Goal: Task Accomplishment & Management: Use online tool/utility

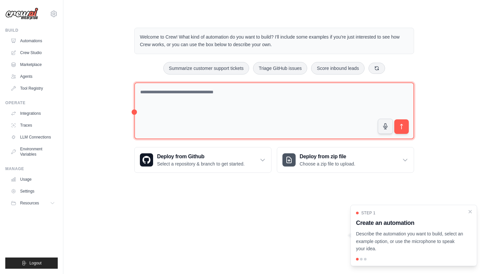
click at [172, 97] on textarea at bounding box center [274, 110] width 280 height 57
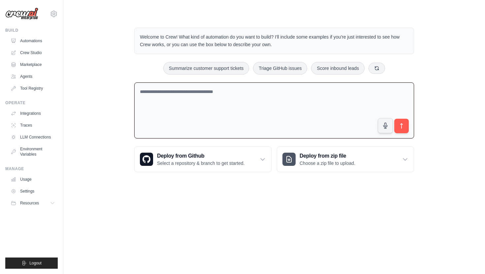
paste textarea "**********"
type textarea "**********"
click at [402, 132] on button "submit" at bounding box center [401, 125] width 15 height 15
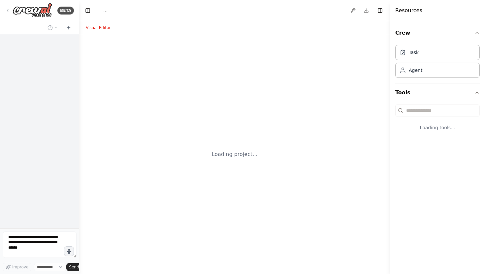
select select "****"
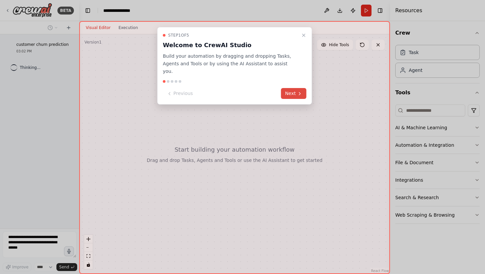
click at [299, 91] on icon at bounding box center [299, 93] width 5 height 5
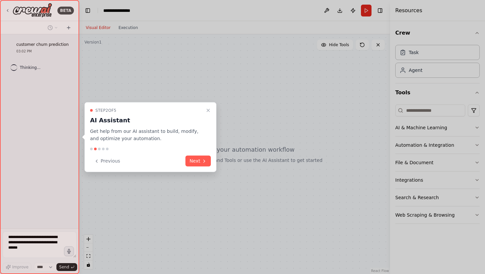
click at [207, 152] on div "Step 2 of 5 AI Assistant Get help from our AI assistant to build, modify, and o…" at bounding box center [150, 137] width 132 height 70
click at [200, 158] on button "Next" at bounding box center [197, 161] width 25 height 11
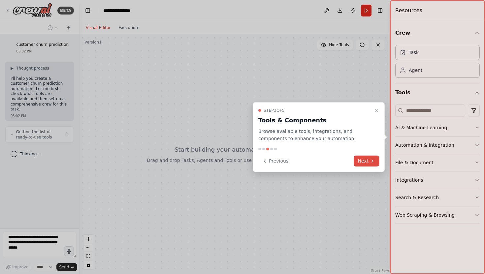
click at [362, 160] on button "Next" at bounding box center [365, 161] width 25 height 11
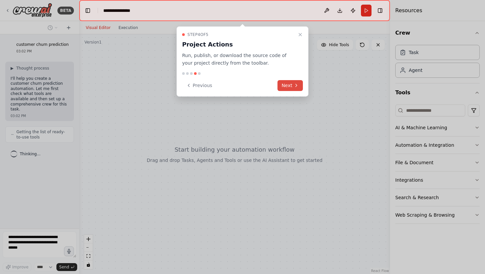
click at [280, 86] on button "Next" at bounding box center [289, 85] width 25 height 11
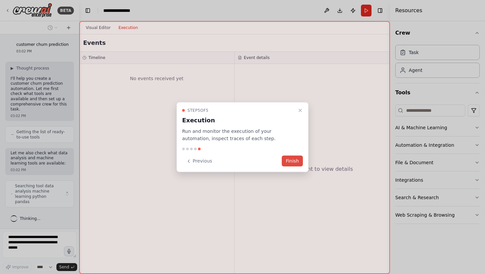
click at [289, 157] on button "Finish" at bounding box center [291, 161] width 21 height 11
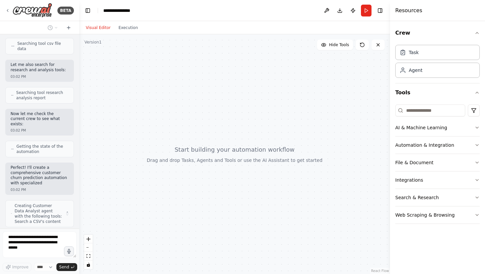
scroll to position [212, 0]
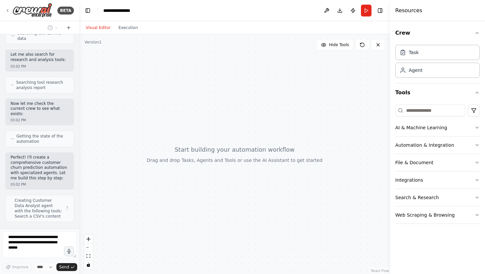
drag, startPoint x: 189, startPoint y: 151, endPoint x: 189, endPoint y: 140, distance: 11.2
click at [190, 139] on div at bounding box center [234, 154] width 310 height 240
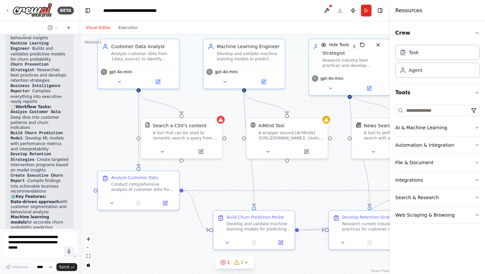
drag, startPoint x: 212, startPoint y: 114, endPoint x: 192, endPoint y: 94, distance: 28.0
click at [192, 94] on div ".deletable-edge-delete-btn { width: 20px; height: 20px; border: 0px solid #ffff…" at bounding box center [234, 154] width 310 height 240
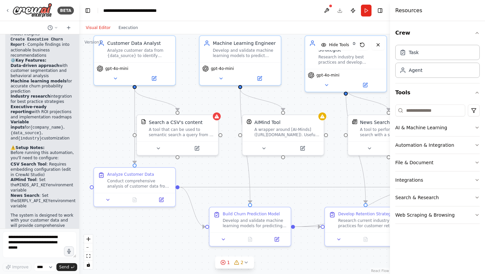
scroll to position [881, 0]
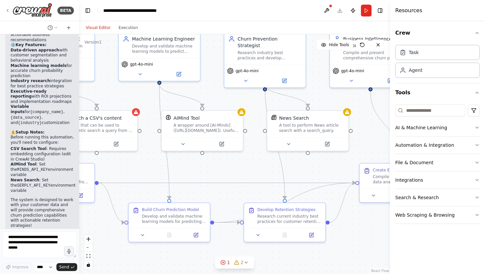
drag, startPoint x: 345, startPoint y: 170, endPoint x: 238, endPoint y: 165, distance: 106.9
click at [239, 165] on div ".deletable-edge-delete-btn { width: 20px; height: 20px; border: 0px solid #ffff…" at bounding box center [234, 154] width 310 height 240
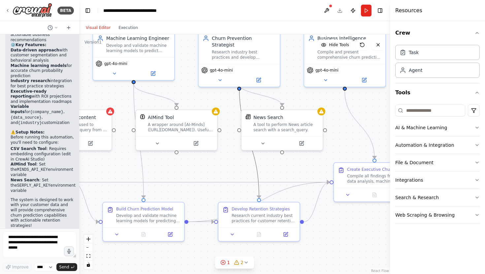
drag, startPoint x: 255, startPoint y: 165, endPoint x: 236, endPoint y: 165, distance: 18.8
click at [236, 165] on div ".deletable-edge-delete-btn { width: 20px; height: 20px; border: 0px solid #ffff…" at bounding box center [234, 154] width 310 height 240
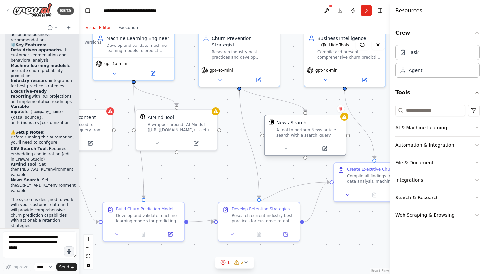
drag, startPoint x: 258, startPoint y: 131, endPoint x: 280, endPoint y: 137, distance: 22.6
click at [280, 137] on div "News Search A tool to perform News article search with a search_query." at bounding box center [304, 128] width 81 height 26
drag, startPoint x: 288, startPoint y: 178, endPoint x: 212, endPoint y: 177, distance: 76.8
click at [212, 177] on div ".deletable-edge-delete-btn { width: 20px; height: 20px; border: 0px solid #ffff…" at bounding box center [234, 154] width 310 height 240
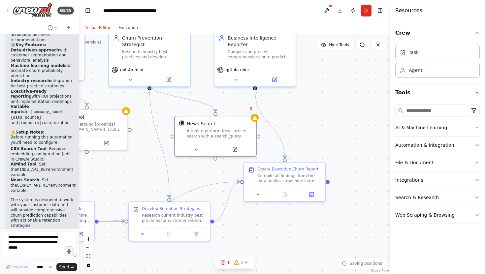
drag, startPoint x: 285, startPoint y: 247, endPoint x: 269, endPoint y: 274, distance: 31.5
click at [269, 271] on div ".deletable-edge-delete-btn { width: 20px; height: 20px; border: 0px solid #ffff…" at bounding box center [234, 154] width 310 height 240
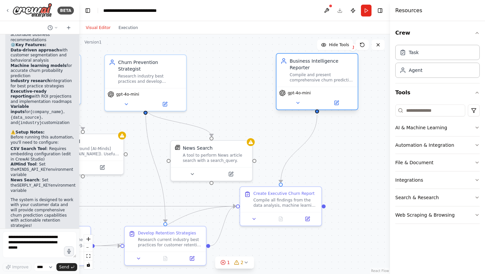
drag, startPoint x: 283, startPoint y: 84, endPoint x: 346, endPoint y: 85, distance: 63.3
click at [346, 85] on div "Business Intelligence Reporter Compile and present comprehensive churn predicti…" at bounding box center [316, 70] width 81 height 33
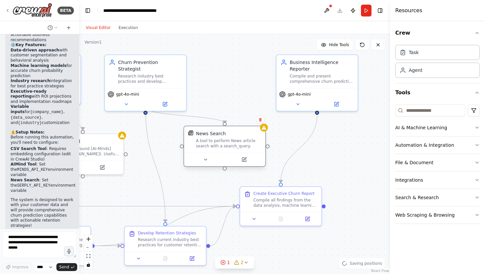
drag, startPoint x: 227, startPoint y: 162, endPoint x: 241, endPoint y: 150, distance: 19.1
click at [241, 150] on div "News Search A tool to perform News article search with a search_query." at bounding box center [224, 139] width 81 height 26
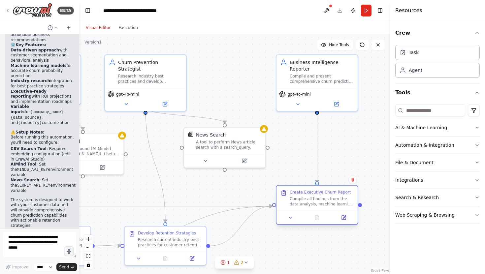
drag, startPoint x: 276, startPoint y: 200, endPoint x: 319, endPoint y: 195, distance: 42.8
click at [319, 196] on div "Compile all findings from the data analysis, machine learning model results, an…" at bounding box center [321, 201] width 64 height 11
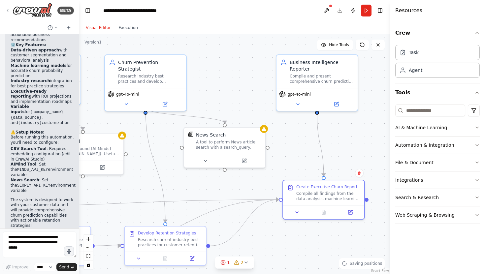
drag, startPoint x: 280, startPoint y: 226, endPoint x: 280, endPoint y: 190, distance: 35.9
click at [280, 190] on div ".deletable-edge-delete-btn { width: 20px; height: 20px; border: 0px solid #ffff…" at bounding box center [234, 154] width 310 height 240
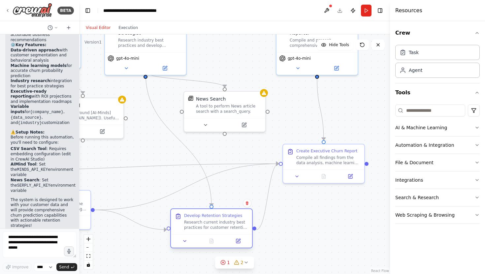
drag, startPoint x: 169, startPoint y: 202, endPoint x: 216, endPoint y: 224, distance: 51.8
click at [216, 224] on div "Research current industry best practices for customer retention and churn preve…" at bounding box center [216, 225] width 64 height 11
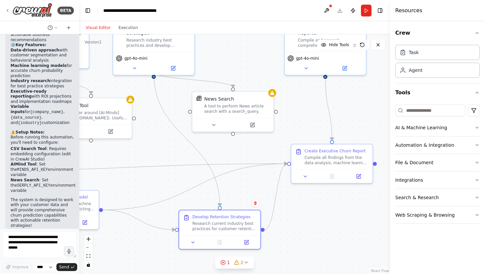
drag, startPoint x: 129, startPoint y: 175, endPoint x: 228, endPoint y: 174, distance: 99.5
click at [228, 174] on div ".deletable-edge-delete-btn { width: 20px; height: 20px; border: 0px solid #ffff…" at bounding box center [234, 154] width 310 height 240
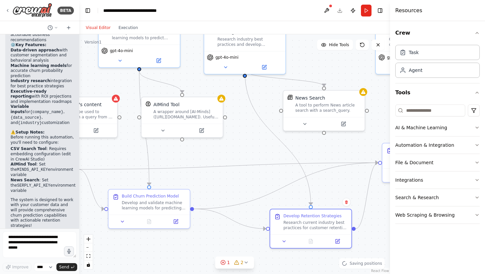
click at [190, 224] on div ".deletable-edge-delete-btn { width: 20px; height: 20px; border: 0px solid #ffff…" at bounding box center [234, 154] width 310 height 240
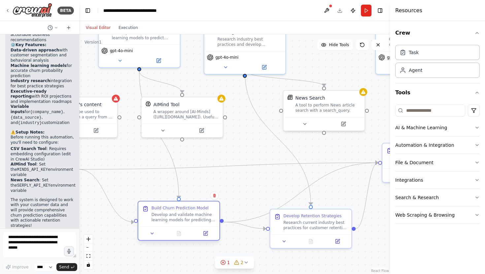
drag, startPoint x: 158, startPoint y: 206, endPoint x: 175, endPoint y: 220, distance: 21.4
click at [175, 220] on div "Develop and validate machine learning models for predicting customer churn prob…" at bounding box center [183, 217] width 64 height 11
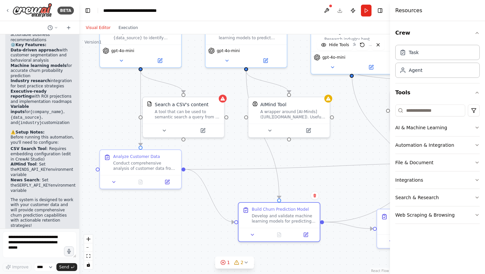
drag, startPoint x: 125, startPoint y: 158, endPoint x: 243, endPoint y: 158, distance: 118.0
click at [243, 158] on div ".deletable-edge-delete-btn { width: 20px; height: 20px; border: 0px solid #ffff…" at bounding box center [234, 154] width 310 height 240
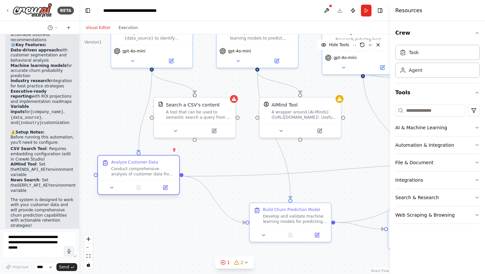
drag, startPoint x: 179, startPoint y: 167, endPoint x: 163, endPoint y: 169, distance: 16.6
click at [163, 169] on div "Conduct comprehensive analysis of customer data from {data_source} to identify …" at bounding box center [143, 171] width 64 height 11
click at [162, 227] on div ".deletable-edge-delete-btn { width: 20px; height: 20px; border: 0px solid #ffff…" at bounding box center [234, 154] width 310 height 240
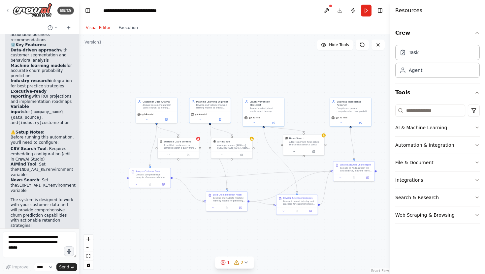
drag, startPoint x: 341, startPoint y: 101, endPoint x: 293, endPoint y: 98, distance: 48.5
click at [293, 98] on div ".deletable-edge-delete-btn { width: 20px; height: 20px; border: 0px solid #ffff…" at bounding box center [234, 154] width 310 height 240
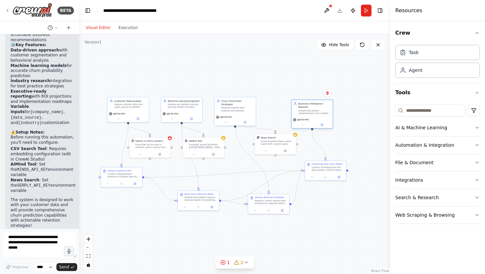
drag, startPoint x: 310, startPoint y: 107, endPoint x: 299, endPoint y: 109, distance: 11.1
click at [299, 110] on div "Compile and present comprehensive churn prediction insights, model results, and…" at bounding box center [314, 111] width 32 height 5
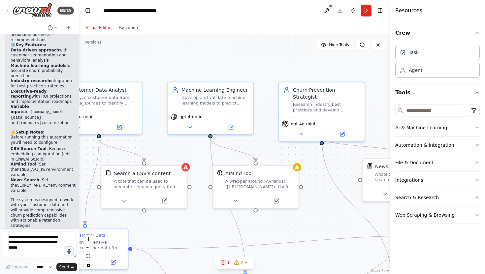
drag, startPoint x: 156, startPoint y: 109, endPoint x: 214, endPoint y: 110, distance: 57.7
click at [214, 109] on div ".deletable-edge-delete-btn { width: 20px; height: 20px; border: 0px solid #ffff…" at bounding box center [234, 154] width 310 height 240
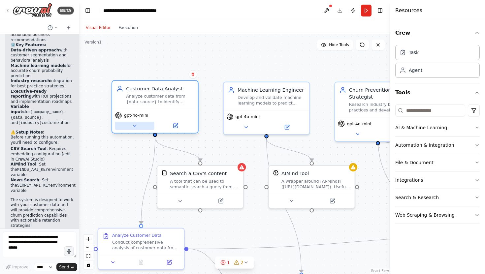
click at [132, 125] on icon at bounding box center [135, 126] width 6 height 6
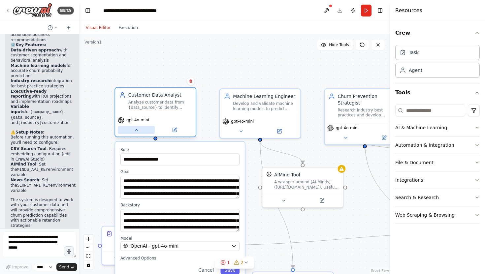
click at [135, 132] on icon at bounding box center [135, 129] width 5 height 5
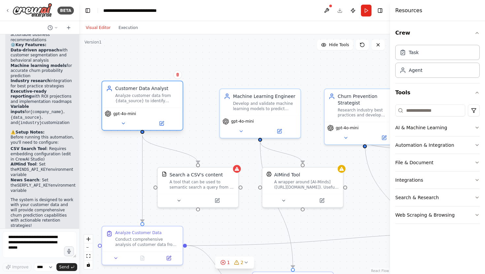
drag, startPoint x: 164, startPoint y: 117, endPoint x: 149, endPoint y: 108, distance: 17.0
click at [149, 108] on div "gpt-4o-mini" at bounding box center [142, 118] width 80 height 22
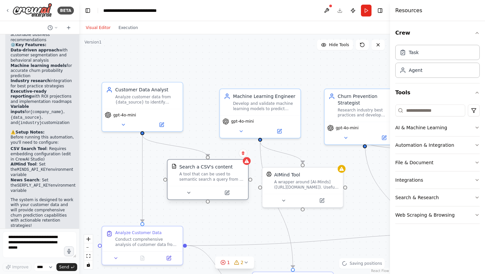
drag, startPoint x: 185, startPoint y: 179, endPoint x: 192, endPoint y: 169, distance: 11.9
click at [192, 169] on div "Search a CSV's content A tool that can be used to semantic search a query from …" at bounding box center [211, 172] width 65 height 18
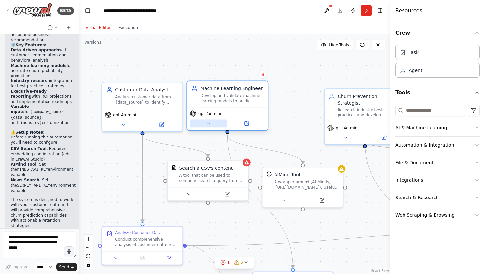
drag, startPoint x: 257, startPoint y: 124, endPoint x: 223, endPoint y: 120, distance: 33.9
click at [223, 119] on div "gpt-4o-mini" at bounding box center [227, 118] width 80 height 22
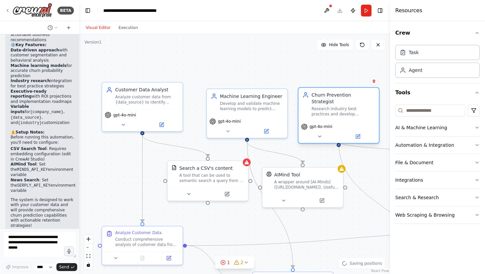
drag, startPoint x: 342, startPoint y: 107, endPoint x: 318, endPoint y: 106, distance: 24.1
click at [318, 106] on div "Research industry best practices and develop comprehensive churn prevention str…" at bounding box center [342, 111] width 63 height 11
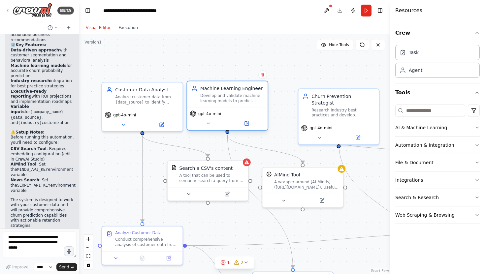
drag, startPoint x: 252, startPoint y: 114, endPoint x: 232, endPoint y: 108, distance: 20.9
click at [232, 108] on div "Machine Learning Engineer Develop and validate machine learning models to predi…" at bounding box center [227, 105] width 82 height 50
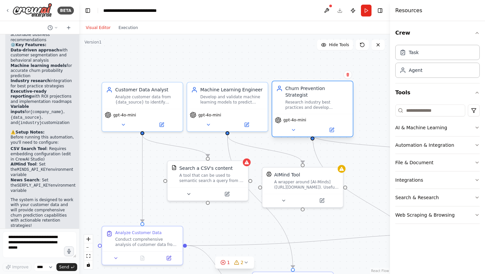
drag, startPoint x: 320, startPoint y: 103, endPoint x: 293, endPoint y: 100, distance: 27.3
click at [293, 100] on div "Research industry best practices and develop comprehensive churn prevention str…" at bounding box center [316, 105] width 63 height 11
click at [301, 148] on div ".deletable-edge-delete-btn { width: 20px; height: 20px; border: 0px solid #ffff…" at bounding box center [234, 154] width 310 height 240
drag, startPoint x: 347, startPoint y: 151, endPoint x: 232, endPoint y: 142, distance: 115.4
click at [233, 142] on div ".deletable-edge-delete-btn { width: 20px; height: 20px; border: 0px solid #ffff…" at bounding box center [234, 154] width 310 height 240
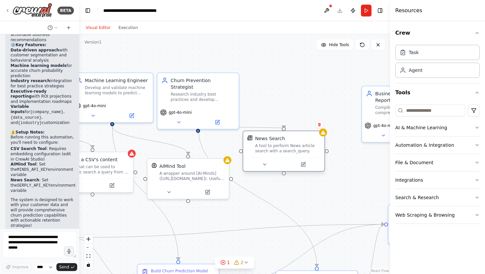
drag, startPoint x: 298, startPoint y: 168, endPoint x: 252, endPoint y: 151, distance: 48.9
click at [252, 151] on div "News Search A tool to perform News article search with a search_query." at bounding box center [283, 144] width 73 height 18
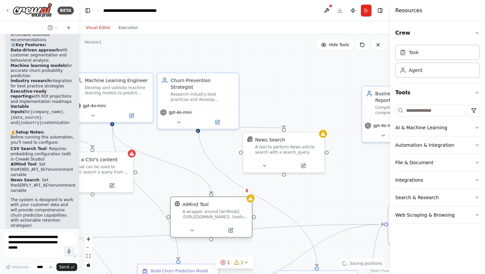
drag, startPoint x: 208, startPoint y: 172, endPoint x: 231, endPoint y: 211, distance: 45.6
click at [231, 211] on div "A wrapper around [AI-Minds](https://mindsdb.com/minds). Useful for when you nee…" at bounding box center [214, 214] width 65 height 11
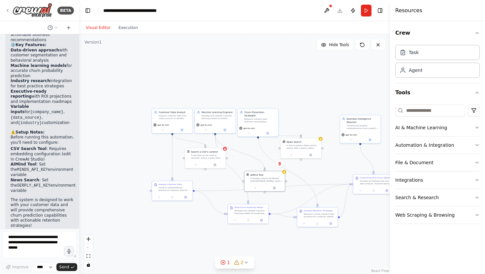
drag, startPoint x: 181, startPoint y: 99, endPoint x: 259, endPoint y: 81, distance: 80.6
click at [261, 81] on div ".deletable-edge-delete-btn { width: 20px; height: 20px; border: 0px solid #ffff…" at bounding box center [234, 154] width 310 height 240
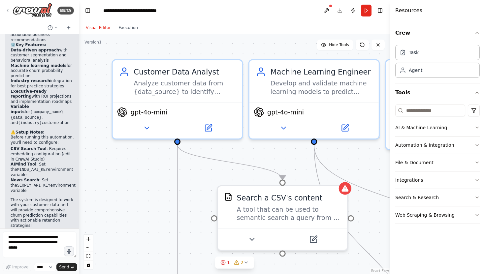
drag, startPoint x: 178, startPoint y: 53, endPoint x: 253, endPoint y: 52, distance: 74.5
click at [253, 52] on div ".deletable-edge-delete-btn { width: 20px; height: 20px; border: 0px solid #ffff…" at bounding box center [234, 154] width 310 height 240
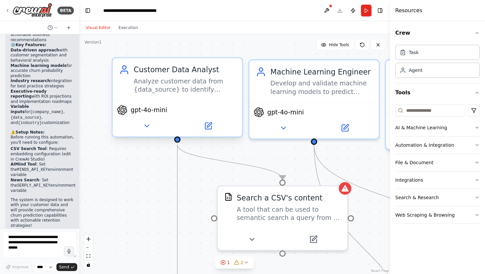
click at [198, 88] on div "Analyze customer data from {data_source} to identify patterns, trends, and key …" at bounding box center [184, 85] width 102 height 17
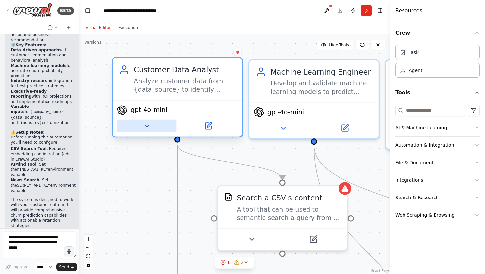
click at [151, 124] on button at bounding box center [146, 126] width 59 height 13
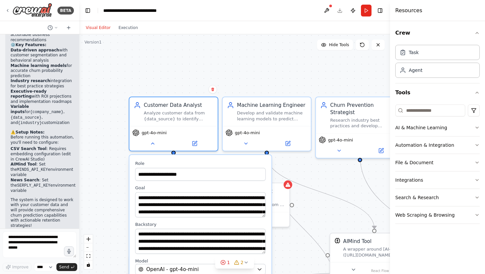
drag, startPoint x: 104, startPoint y: 196, endPoint x: 103, endPoint y: 133, distance: 63.3
click at [103, 133] on div "**********" at bounding box center [234, 154] width 310 height 240
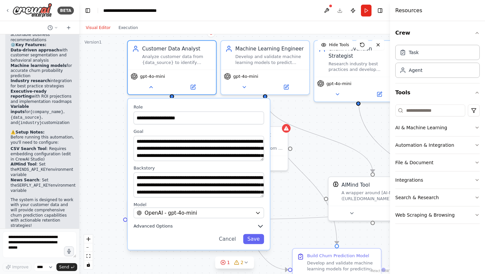
click at [262, 226] on icon "button" at bounding box center [259, 225] width 7 height 7
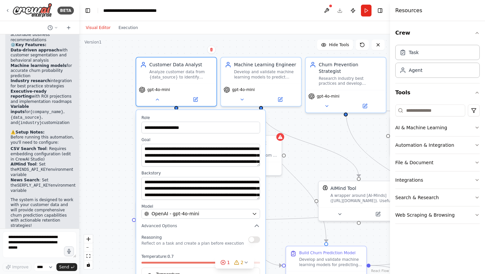
click at [120, 231] on div "**********" at bounding box center [234, 154] width 310 height 240
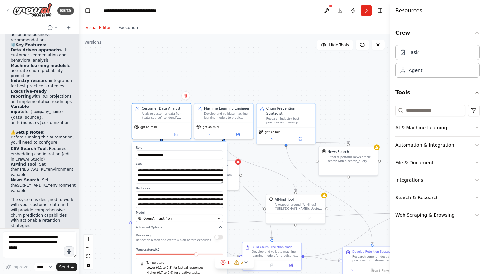
click at [257, 227] on div "**********" at bounding box center [234, 154] width 310 height 240
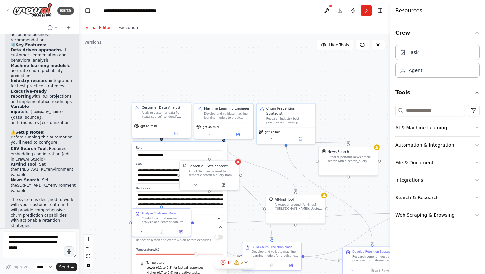
click at [181, 122] on div "gpt-4o-mini" at bounding box center [161, 130] width 59 height 16
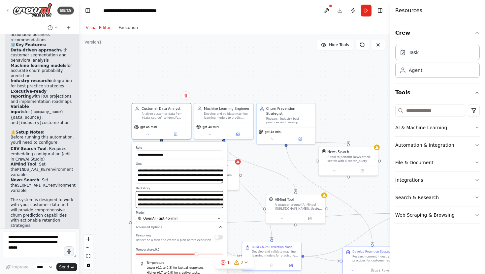
click at [168, 203] on textarea "**********" at bounding box center [179, 199] width 87 height 17
click at [169, 202] on textarea "**********" at bounding box center [179, 199] width 87 height 17
click at [110, 190] on div "**********" at bounding box center [234, 154] width 310 height 240
